Goal: Task Accomplishment & Management: Use online tool/utility

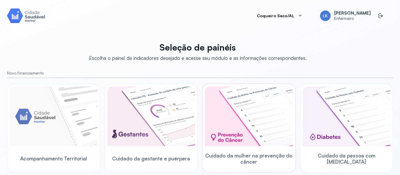
scroll to position [88, 0]
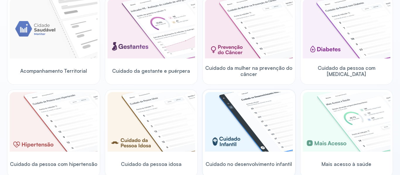
click at [278, 114] on img at bounding box center [249, 122] width 88 height 60
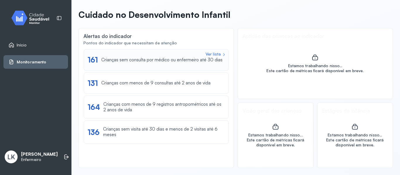
click at [145, 52] on div "Ver lista 161 Crianças sem consulta por médico ou enfermeiro até 30 dias" at bounding box center [156, 59] width 145 height 21
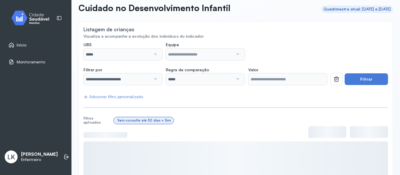
scroll to position [29, 0]
click at [330, 84] on button at bounding box center [336, 80] width 12 height 12
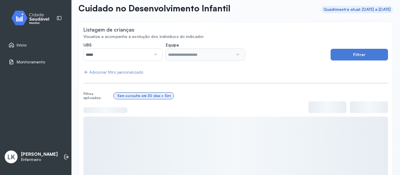
click at [156, 54] on div at bounding box center [155, 55] width 8 height 12
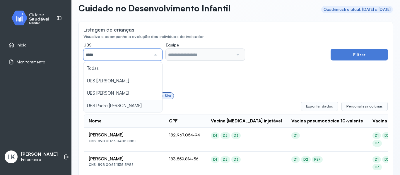
type input "*****"
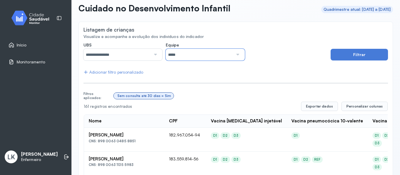
click at [200, 54] on input "*****" at bounding box center [199, 55] width 67 height 12
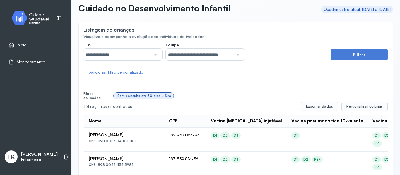
click at [345, 60] on button "Filtrar" at bounding box center [358, 55] width 57 height 12
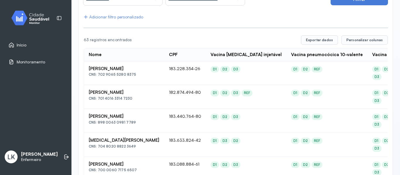
scroll to position [0, 0]
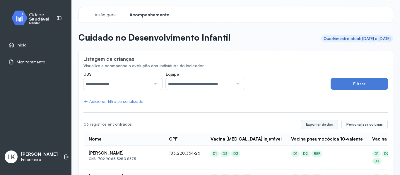
click at [320, 127] on button "Exportar dados" at bounding box center [319, 124] width 37 height 9
